Goal: Check status: Verify the current state of an ongoing process or item

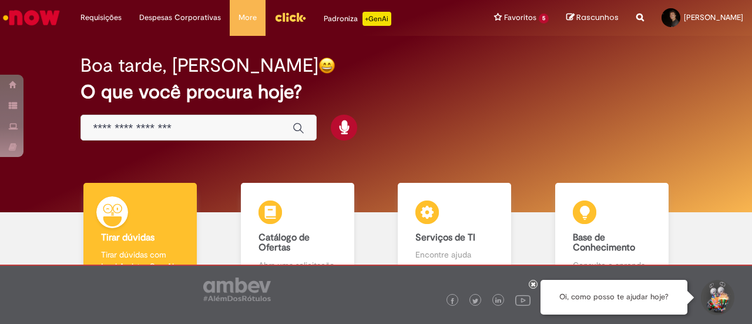
scroll to position [59, 0]
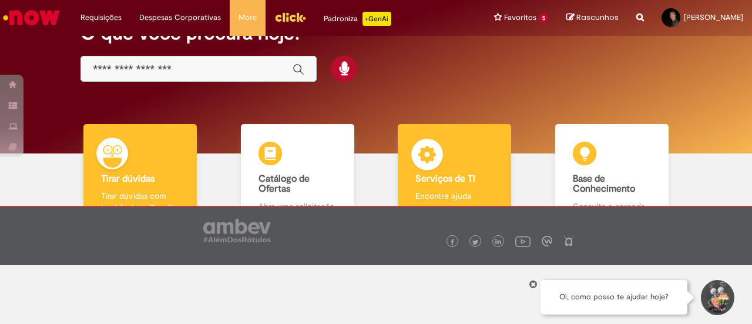
click at [458, 178] on b "Serviços de TI" at bounding box center [445, 179] width 60 height 12
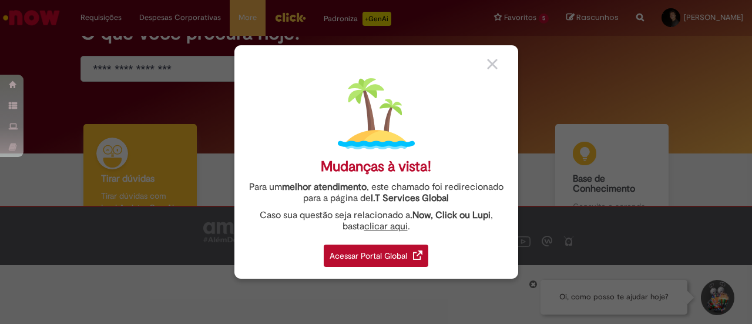
click at [377, 251] on div "Acessar Portal Global" at bounding box center [376, 255] width 105 height 22
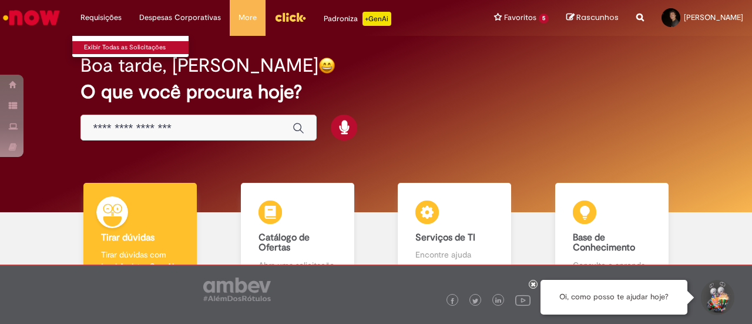
click at [109, 48] on link "Exibir Todas as Solicitações" at bounding box center [136, 47] width 129 height 13
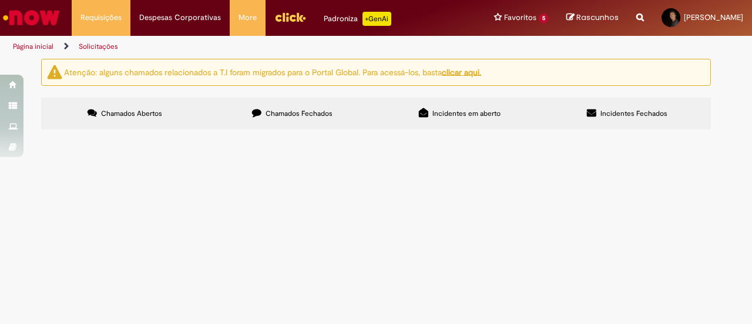
click at [500, 104] on label "Incidentes em aberto" at bounding box center [459, 114] width 167 height 32
click at [579, 105] on label "Incidentes Fechados" at bounding box center [626, 114] width 167 height 32
click at [0, 0] on section "Incidentes Exportar como PDF Exportar como Excel Exportar como CSV Incidentes N…" at bounding box center [0, 0] width 0 height 0
click at [322, 120] on label "Chamados Fechados" at bounding box center [292, 114] width 167 height 32
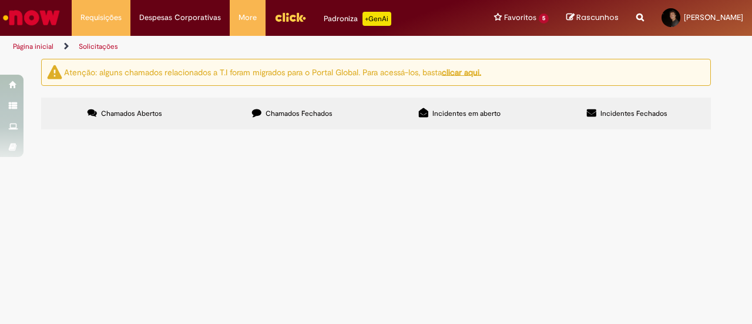
click at [185, 98] on label "Chamados Abertos" at bounding box center [124, 114] width 167 height 32
click at [257, 103] on label "Chamados Fechados" at bounding box center [292, 114] width 167 height 32
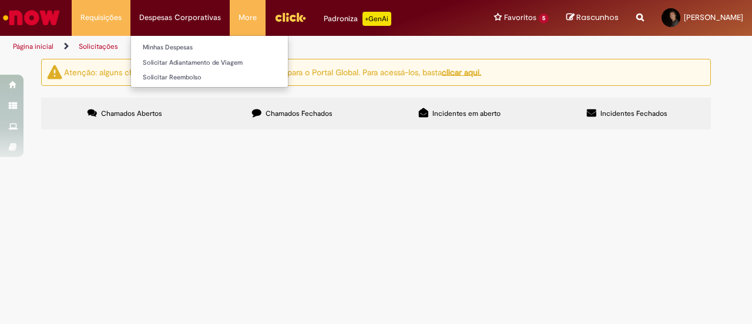
scroll to position [117, 0]
